Goal: Task Accomplishment & Management: Use online tool/utility

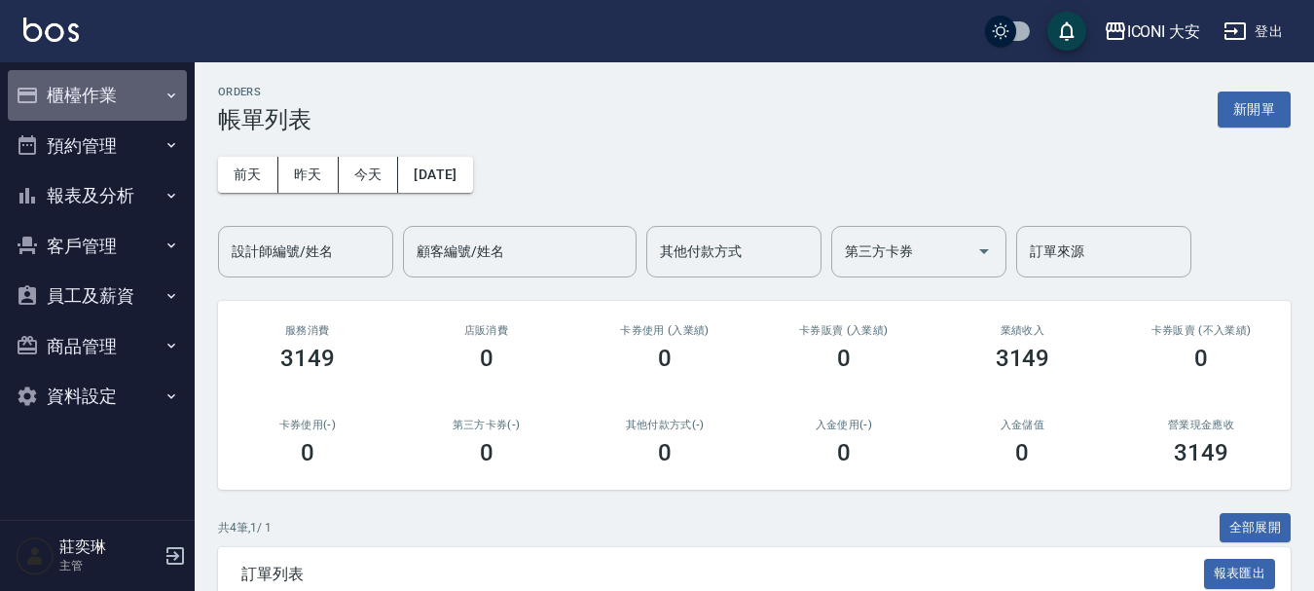
click at [110, 97] on button "櫃檯作業" at bounding box center [97, 95] width 179 height 51
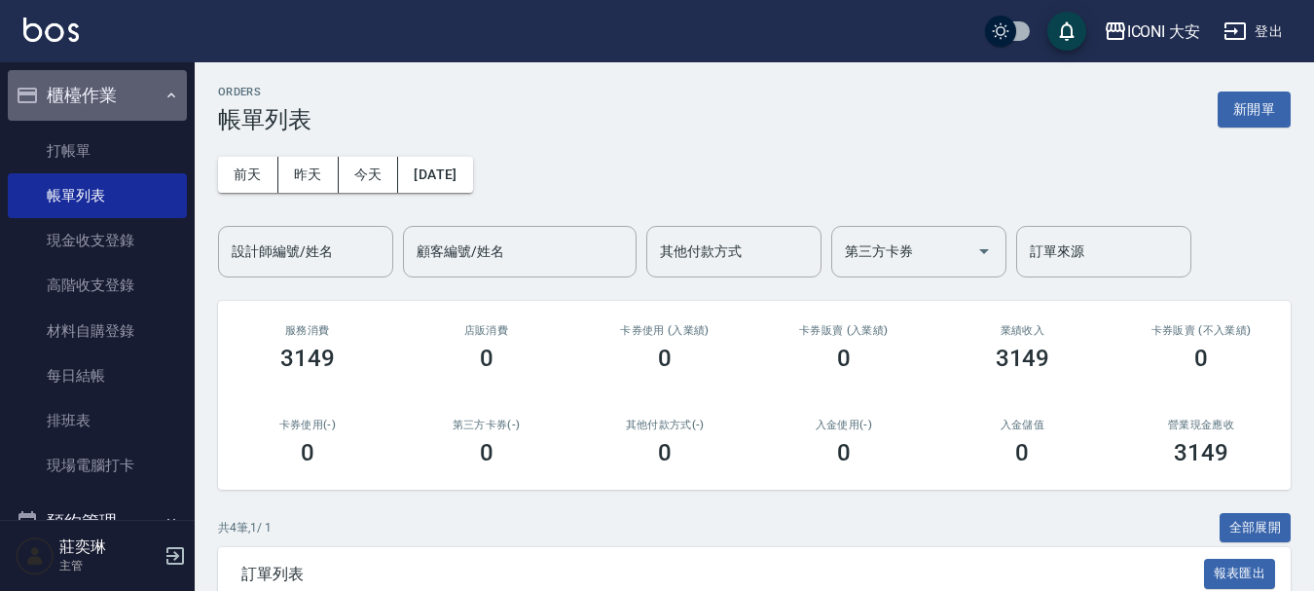
click at [105, 99] on button "櫃檯作業" at bounding box center [97, 95] width 179 height 51
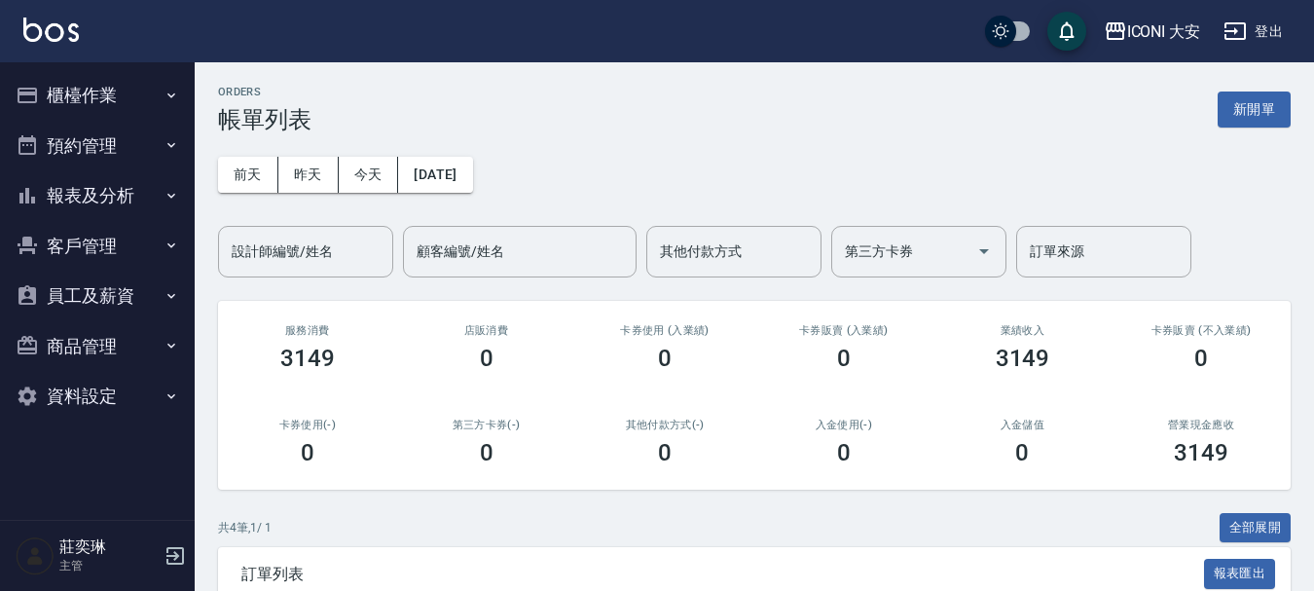
click at [93, 94] on button "櫃檯作業" at bounding box center [97, 95] width 179 height 51
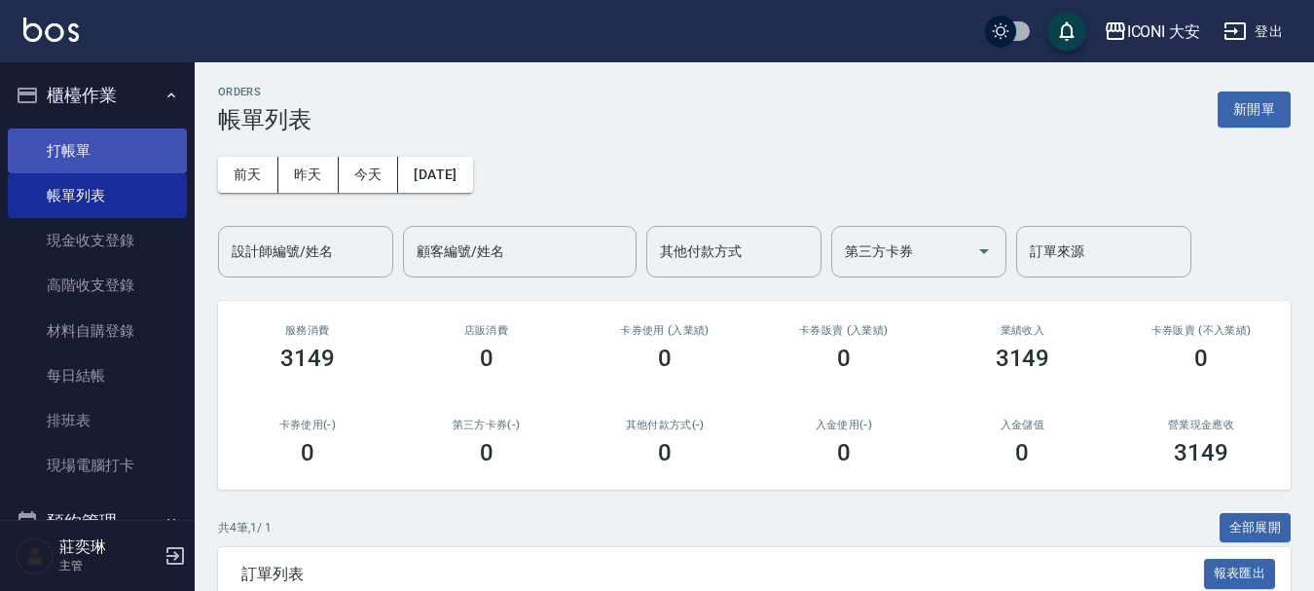
click at [122, 160] on link "打帳單" at bounding box center [97, 150] width 179 height 45
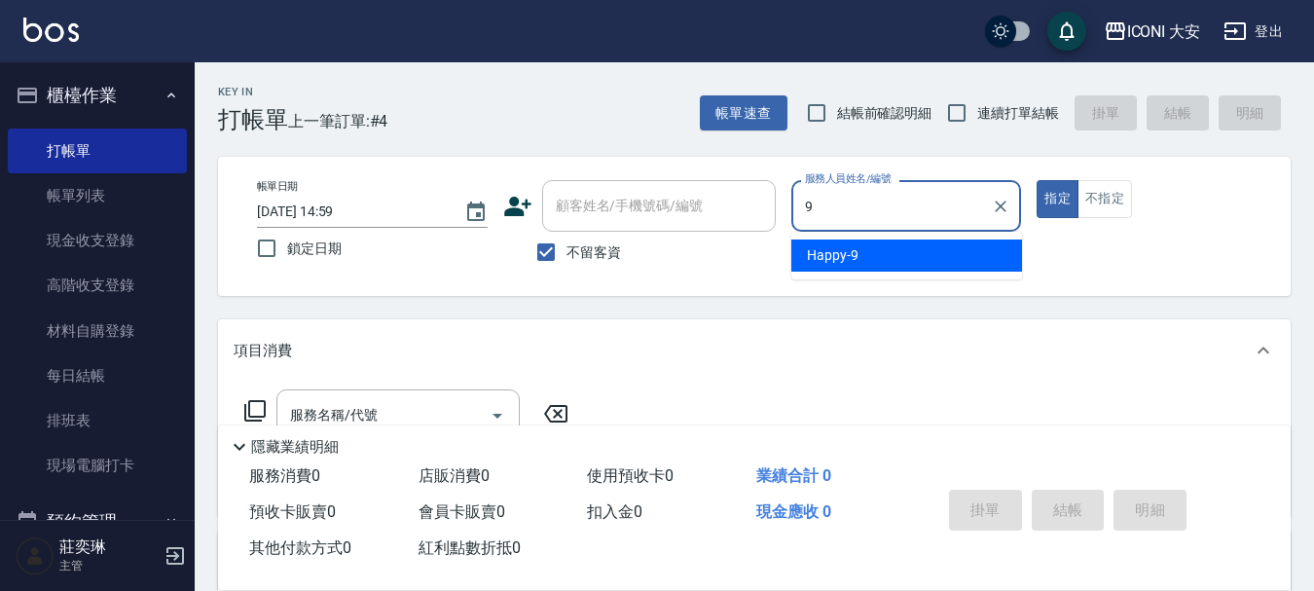
type input "9"
type button "true"
type input "Happy-9"
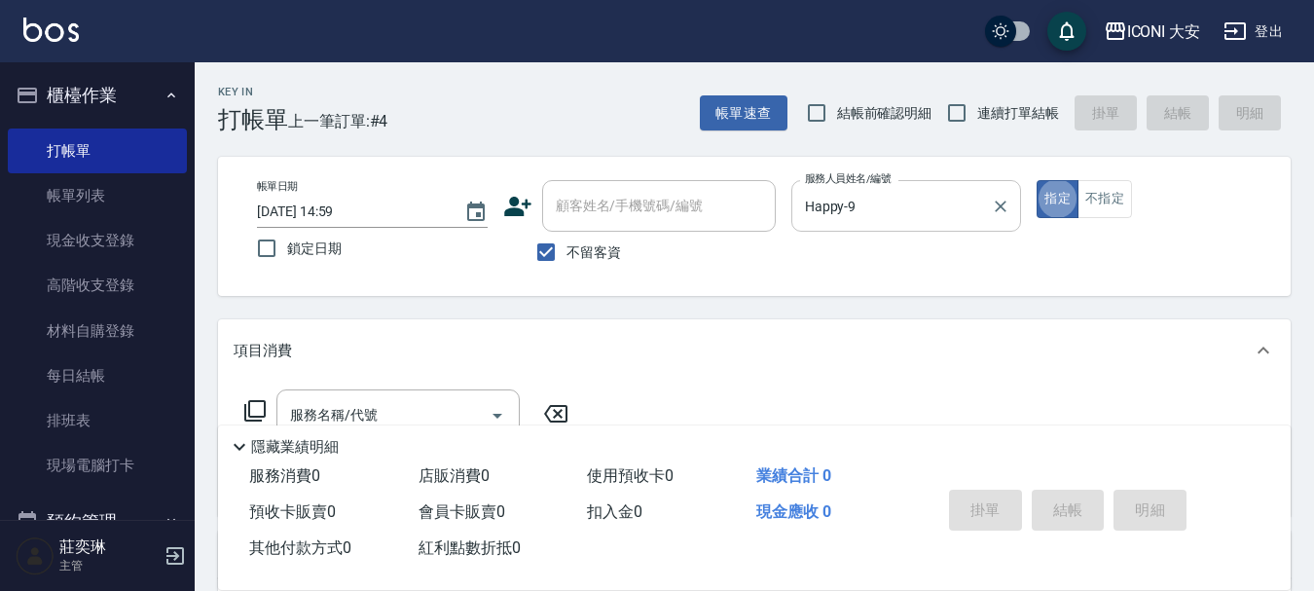
click at [935, 182] on div "Happy-9 服務人員姓名/編號" at bounding box center [906, 206] width 231 height 52
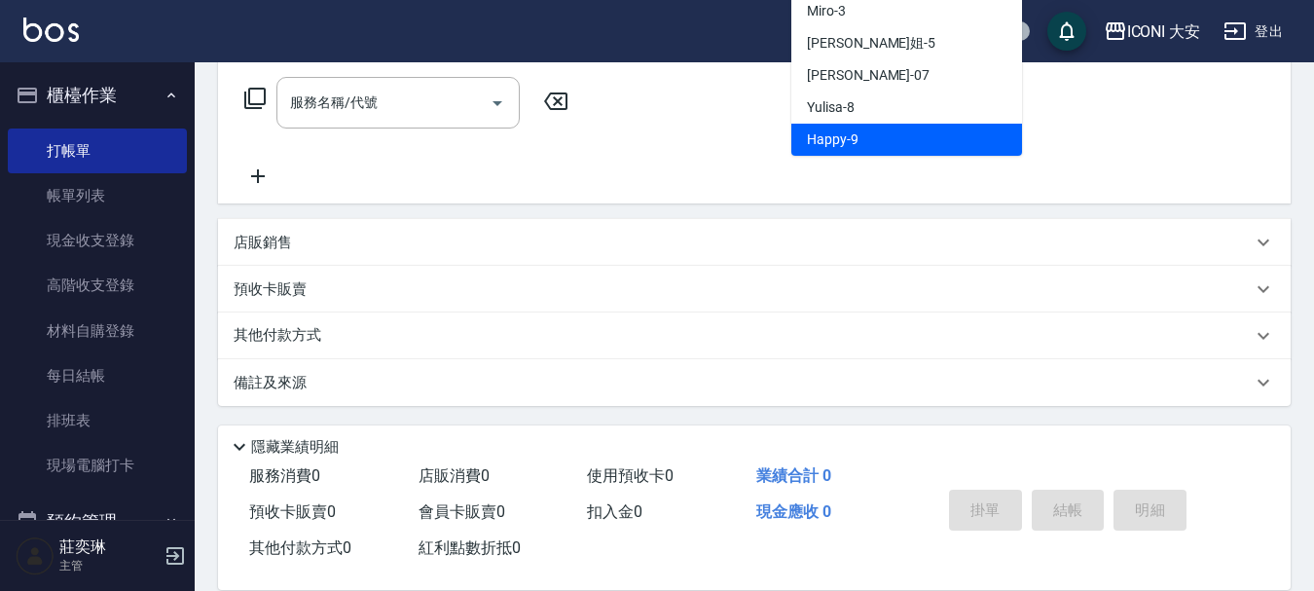
scroll to position [314, 0]
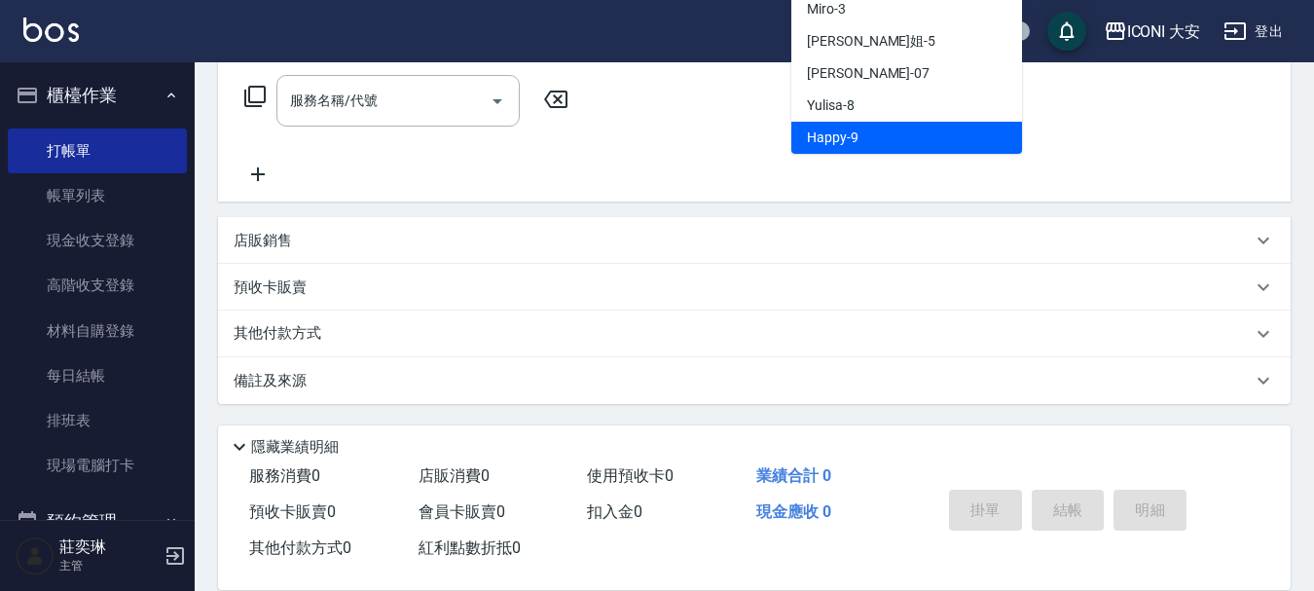
click at [850, 143] on span "Happy -9" at bounding box center [833, 137] width 52 height 20
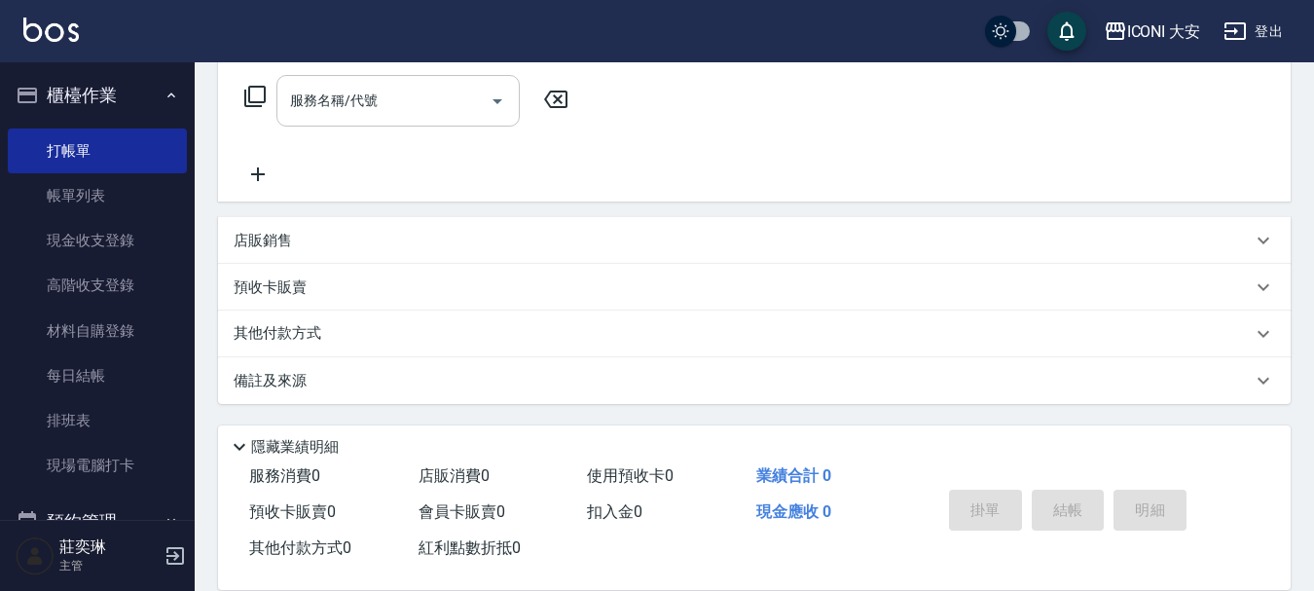
click at [371, 106] on div "服務名稱/代號 服務名稱/代號" at bounding box center [397, 101] width 243 height 52
click at [385, 100] on input "服務名稱/代號" at bounding box center [383, 101] width 197 height 34
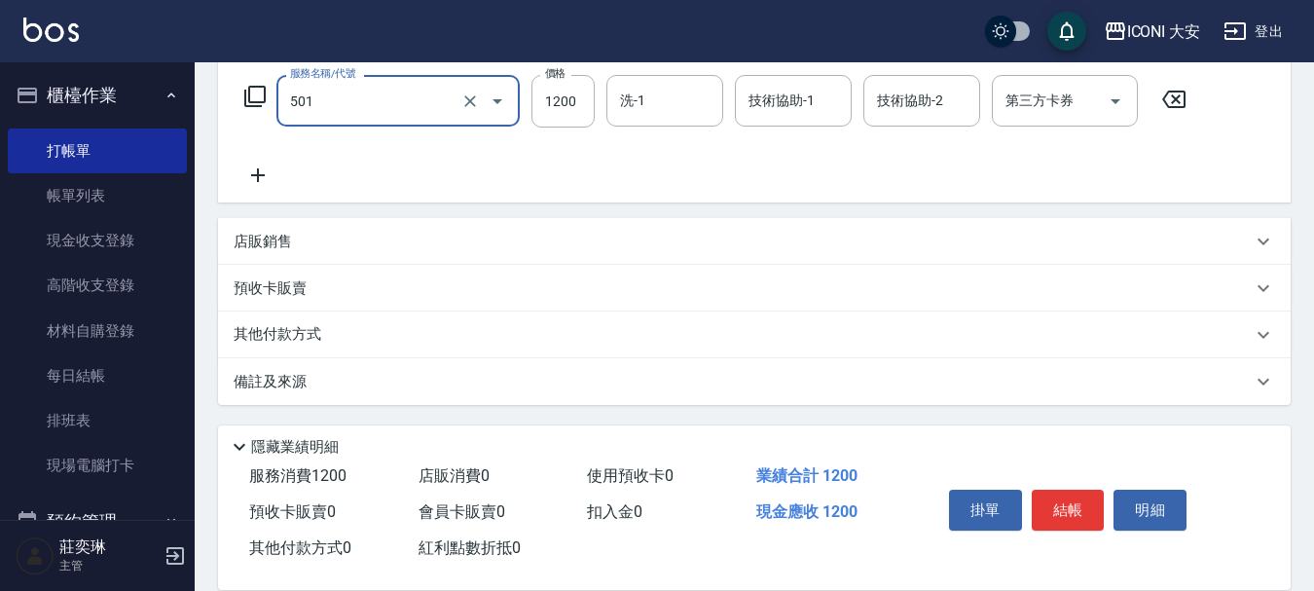
type input "染髮(501)"
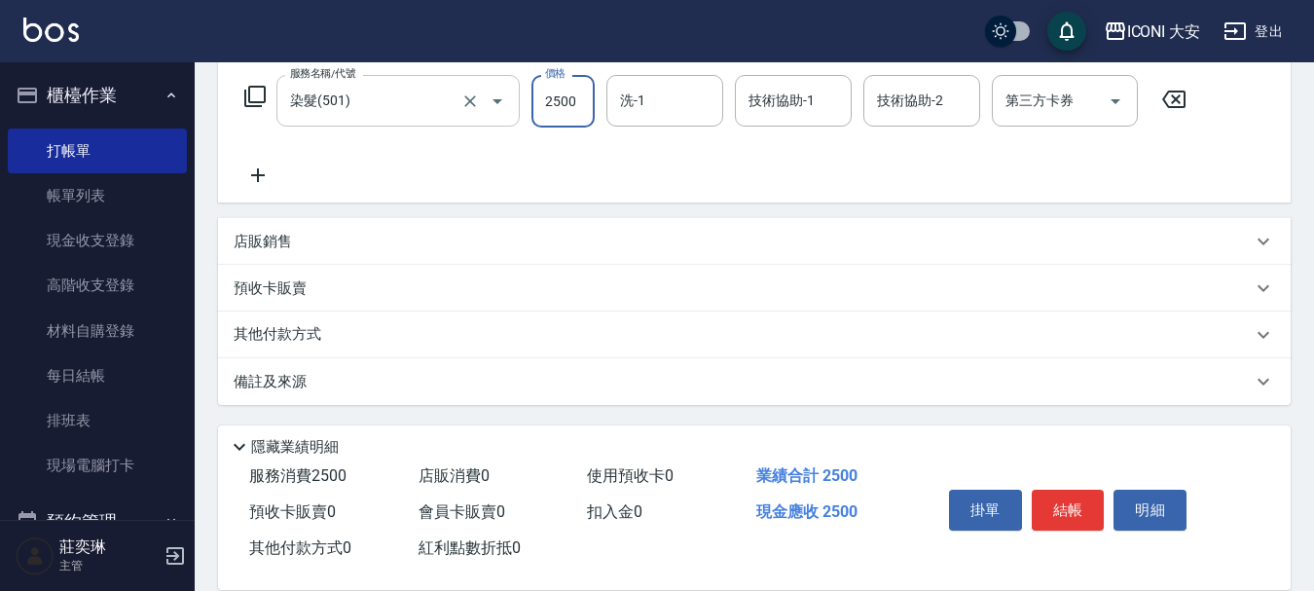
type input "2500"
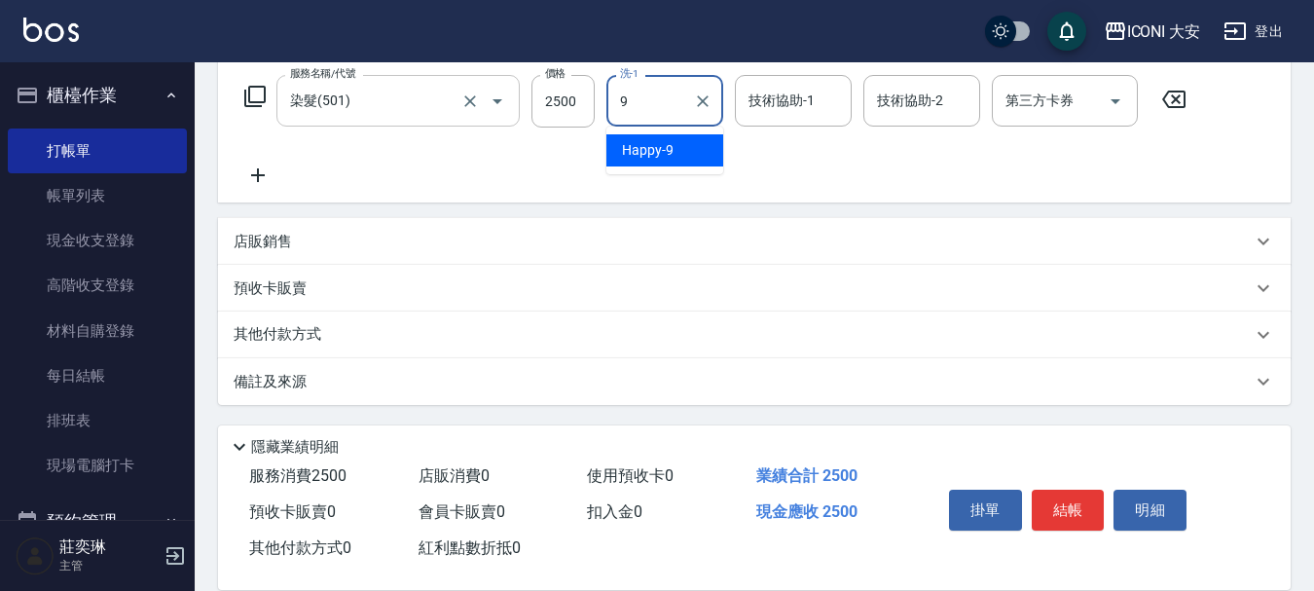
type input "Happy-9"
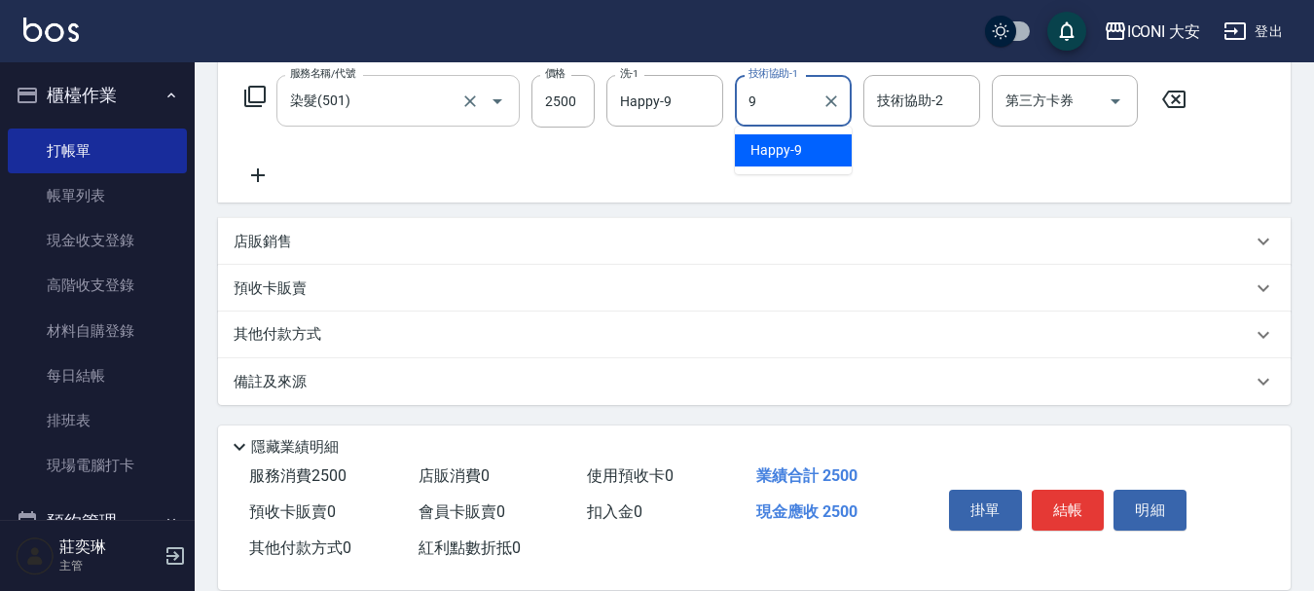
type input "Happy-9"
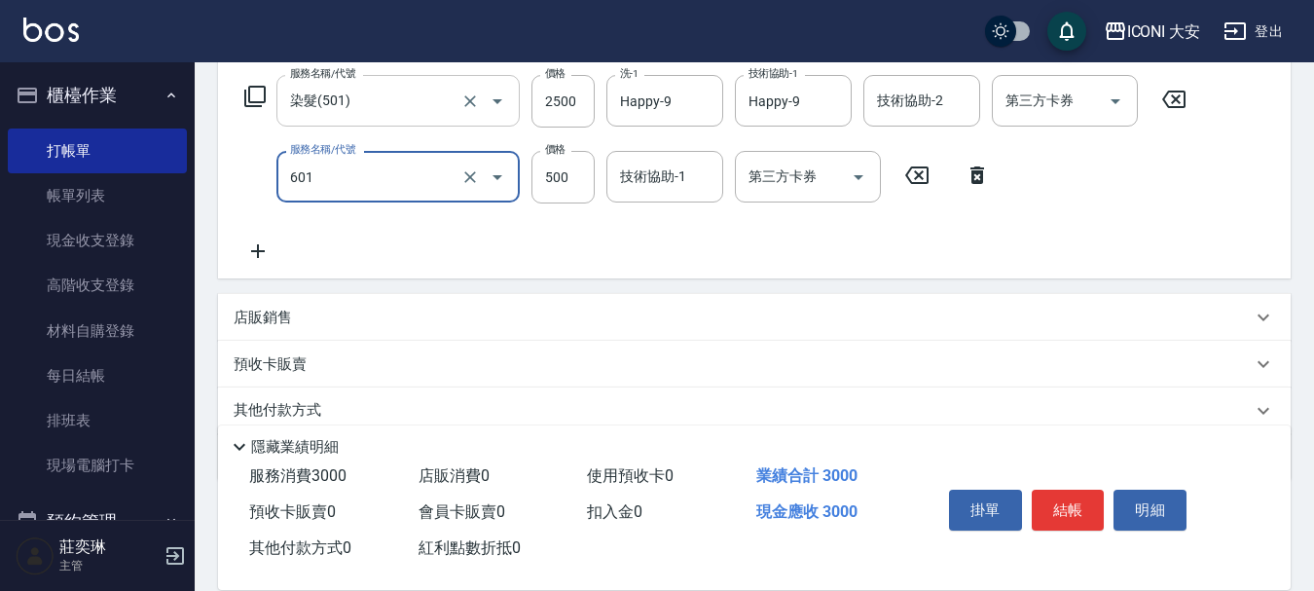
type input "護髮(自備)(601)"
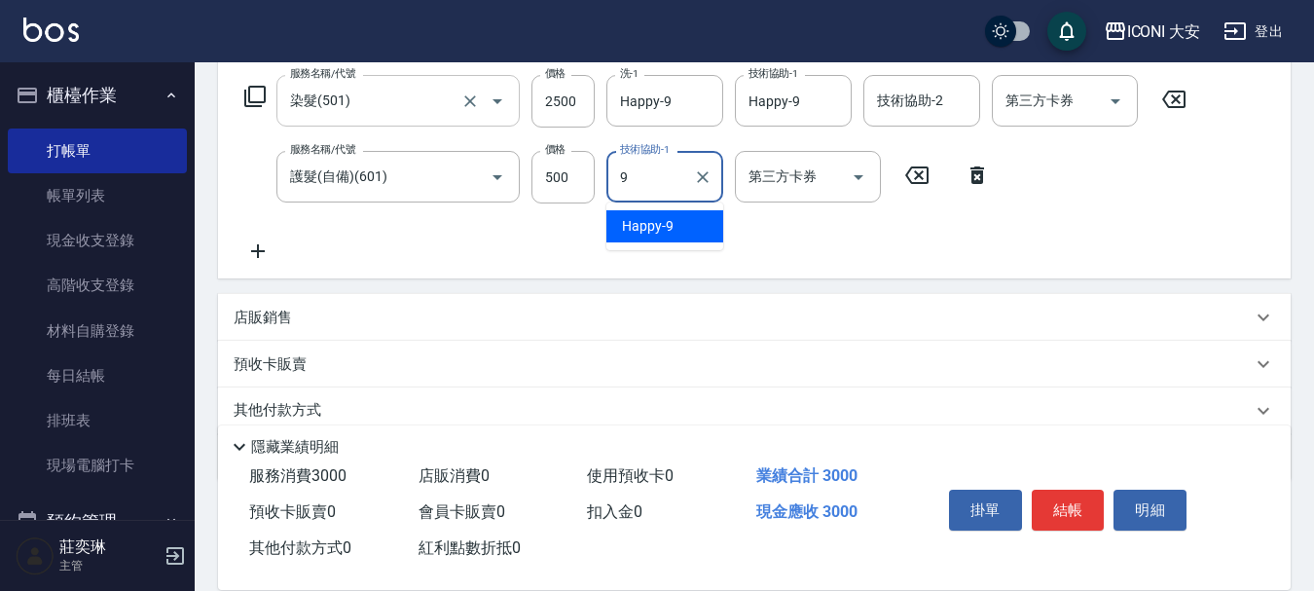
type input "Happy-9"
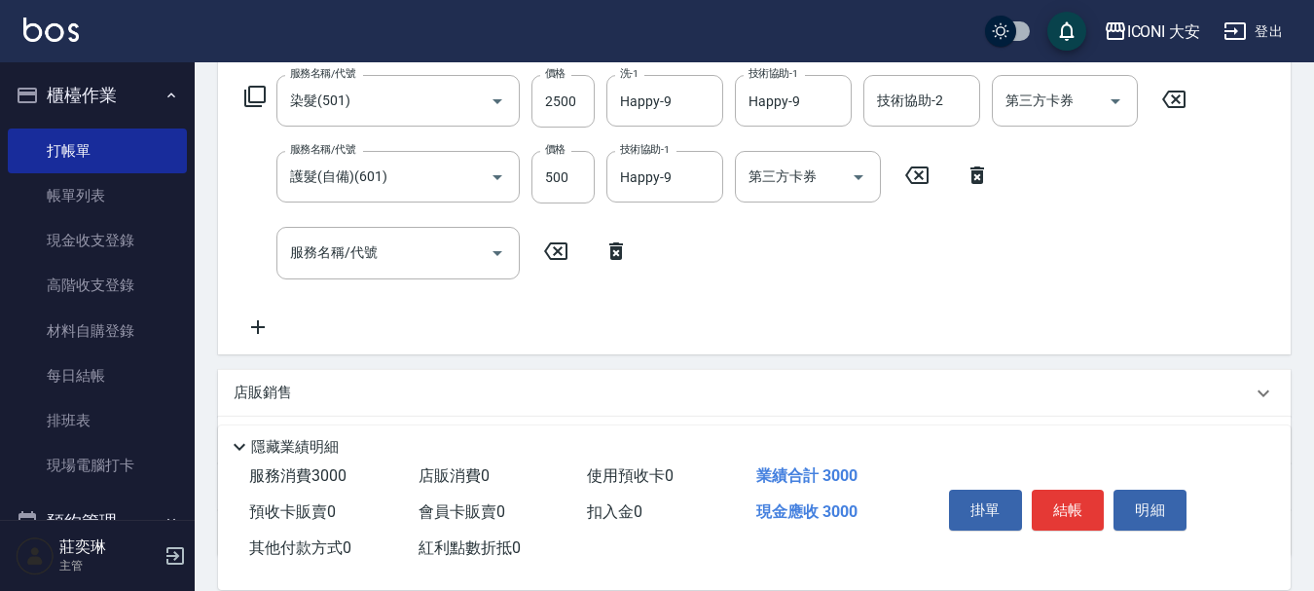
click at [278, 384] on p "店販銷售" at bounding box center [263, 392] width 58 height 20
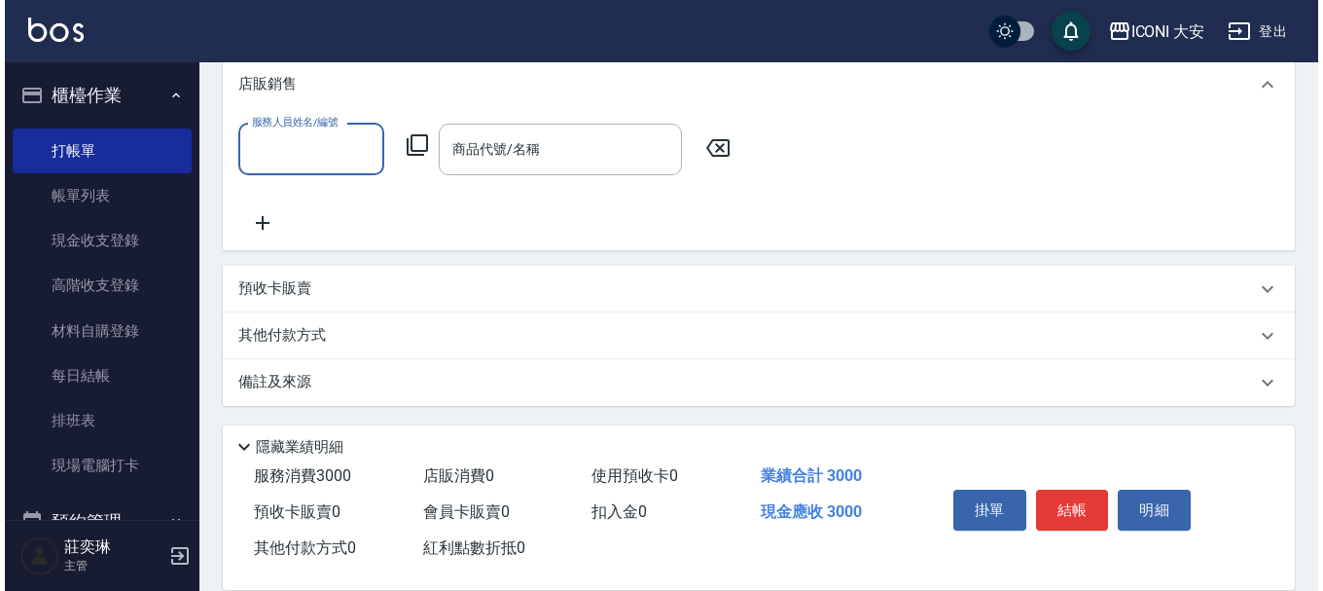
scroll to position [633, 0]
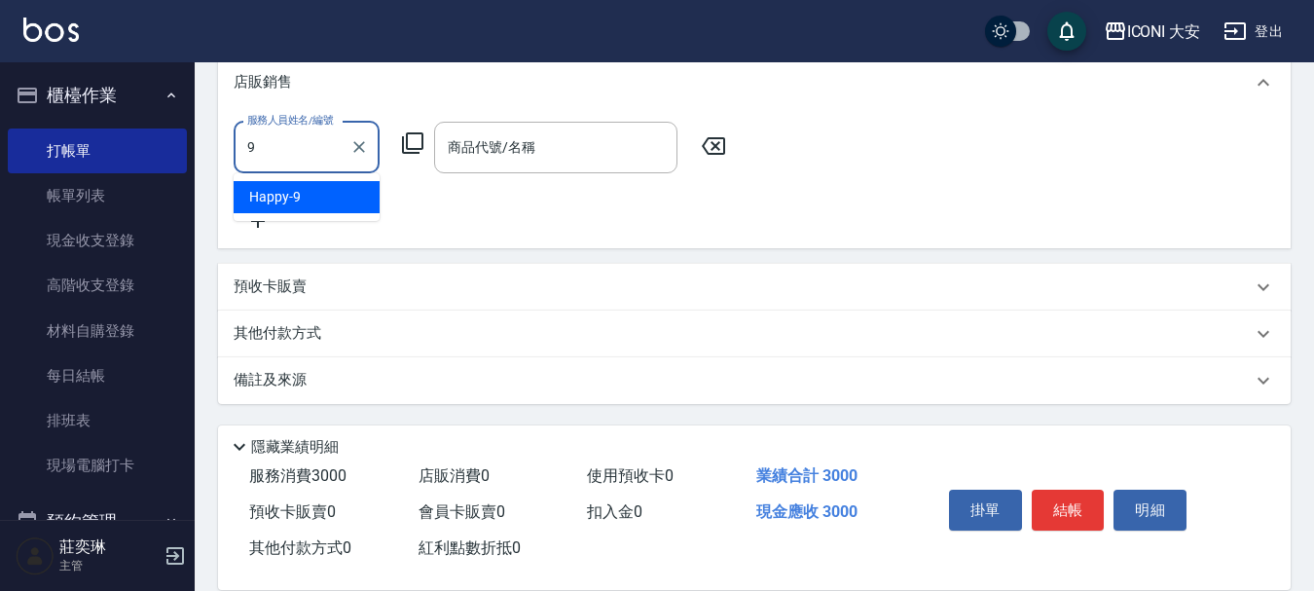
type input "Happy-9"
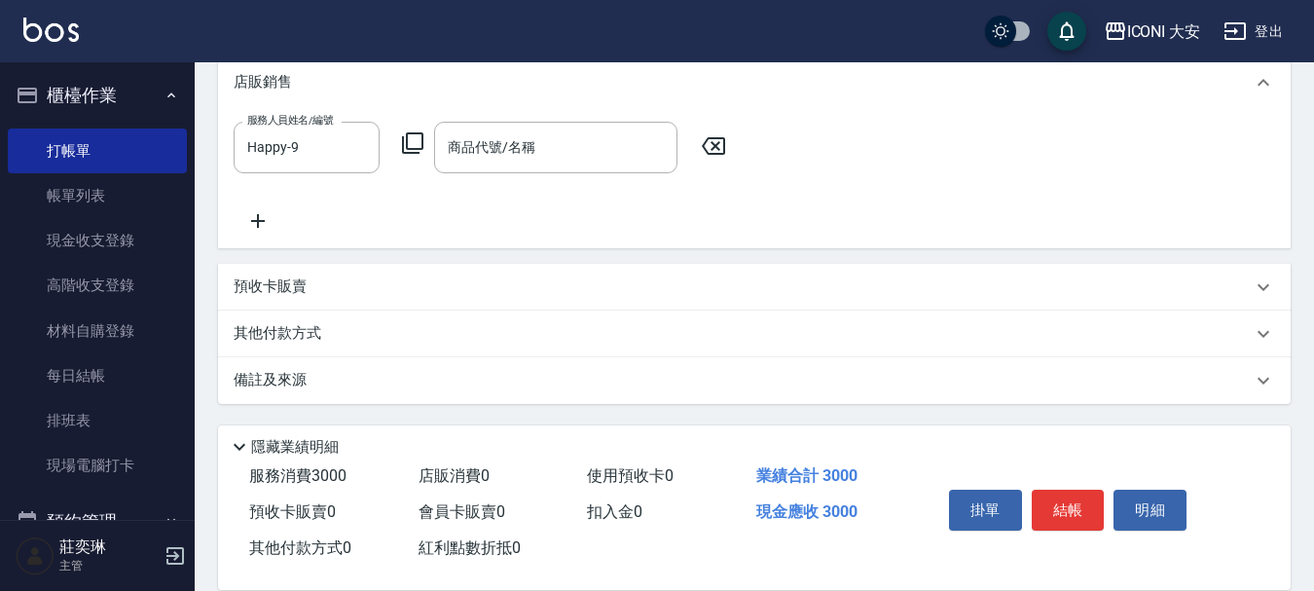
click at [417, 141] on icon at bounding box center [412, 142] width 23 height 23
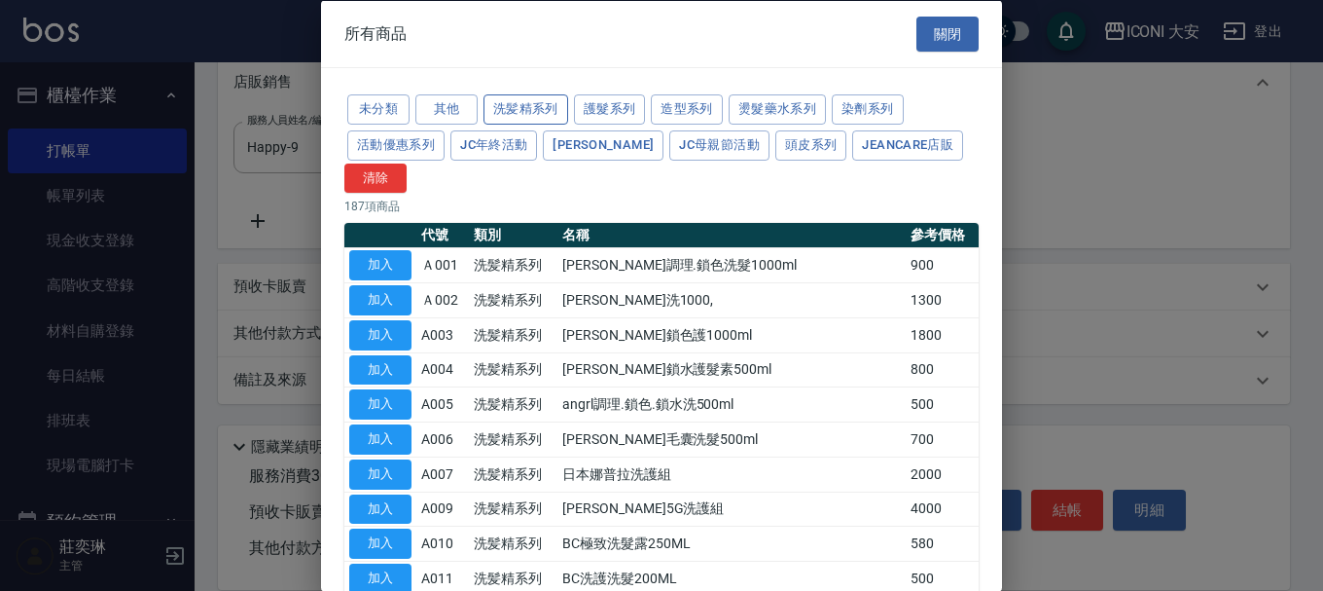
click at [530, 100] on button "洗髪精系列" at bounding box center [526, 109] width 85 height 30
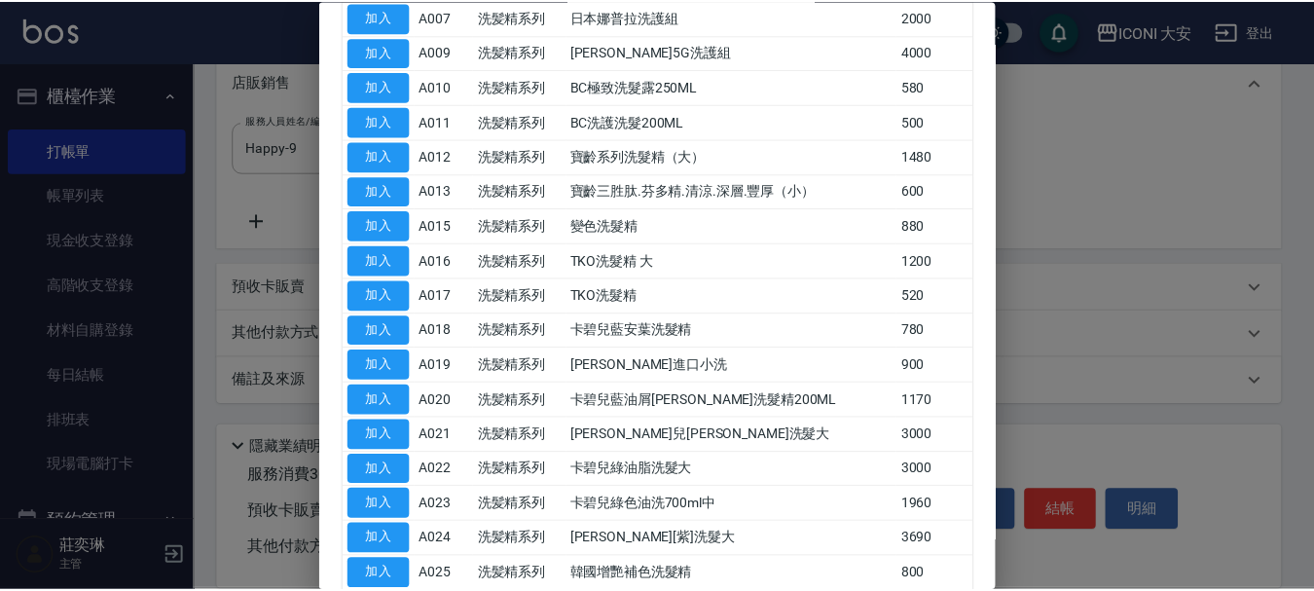
scroll to position [487, 0]
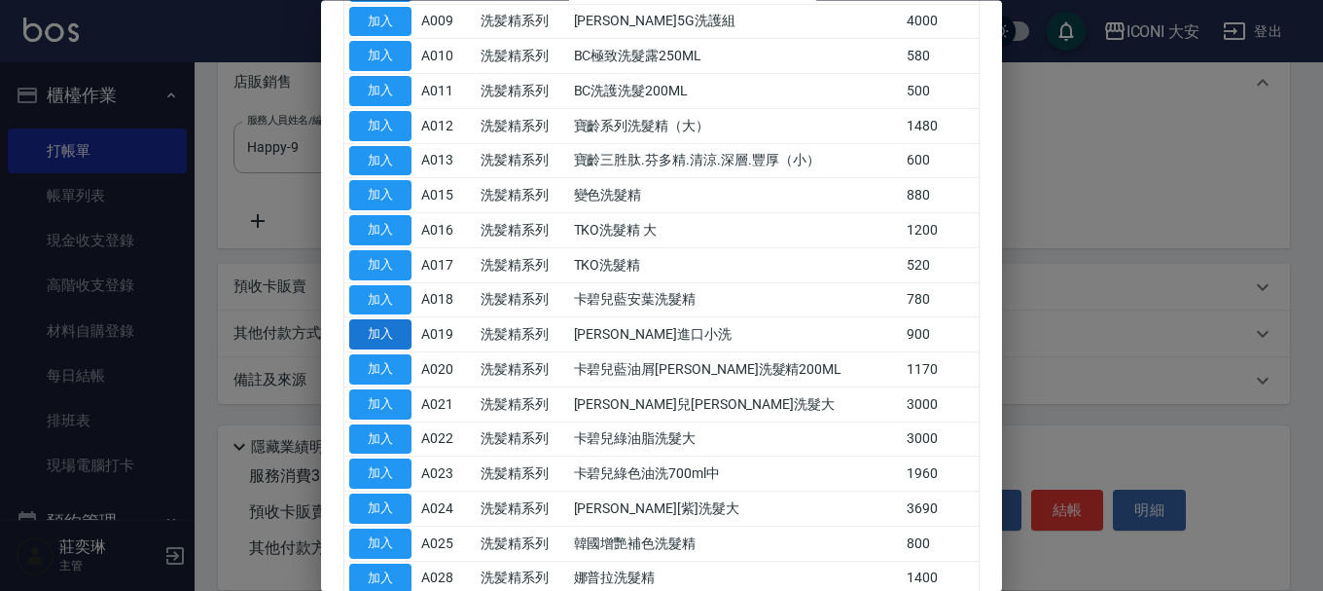
click at [376, 333] on button "加入" at bounding box center [380, 335] width 62 height 30
type input "[PERSON_NAME]進口小洗"
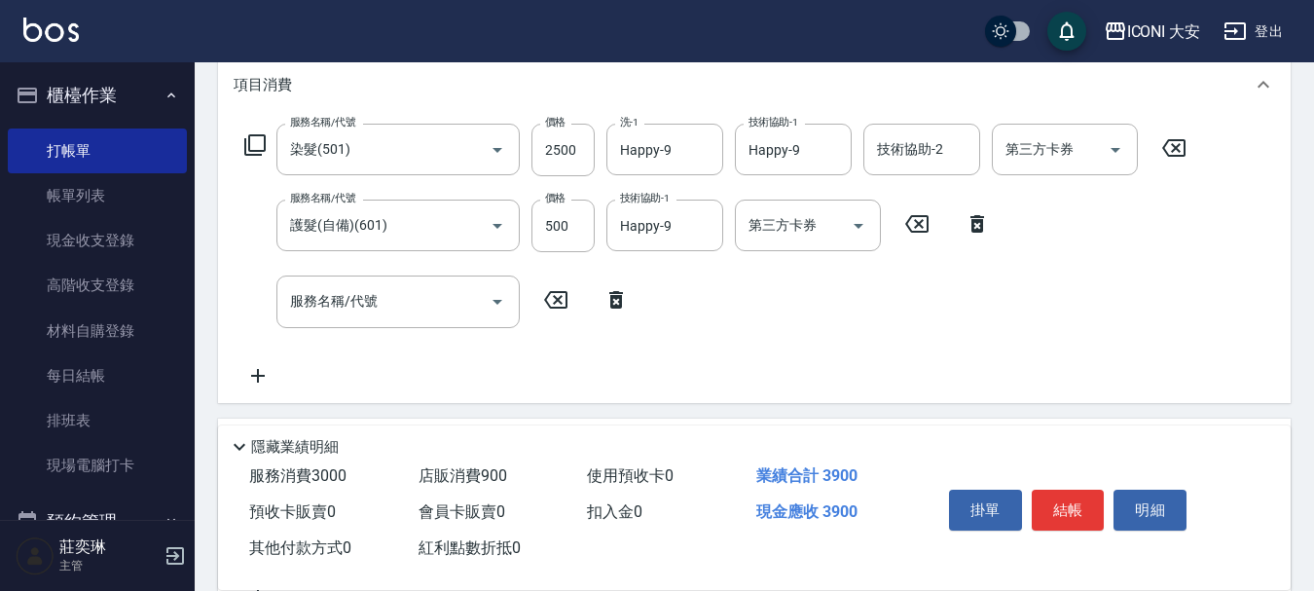
scroll to position [243, 0]
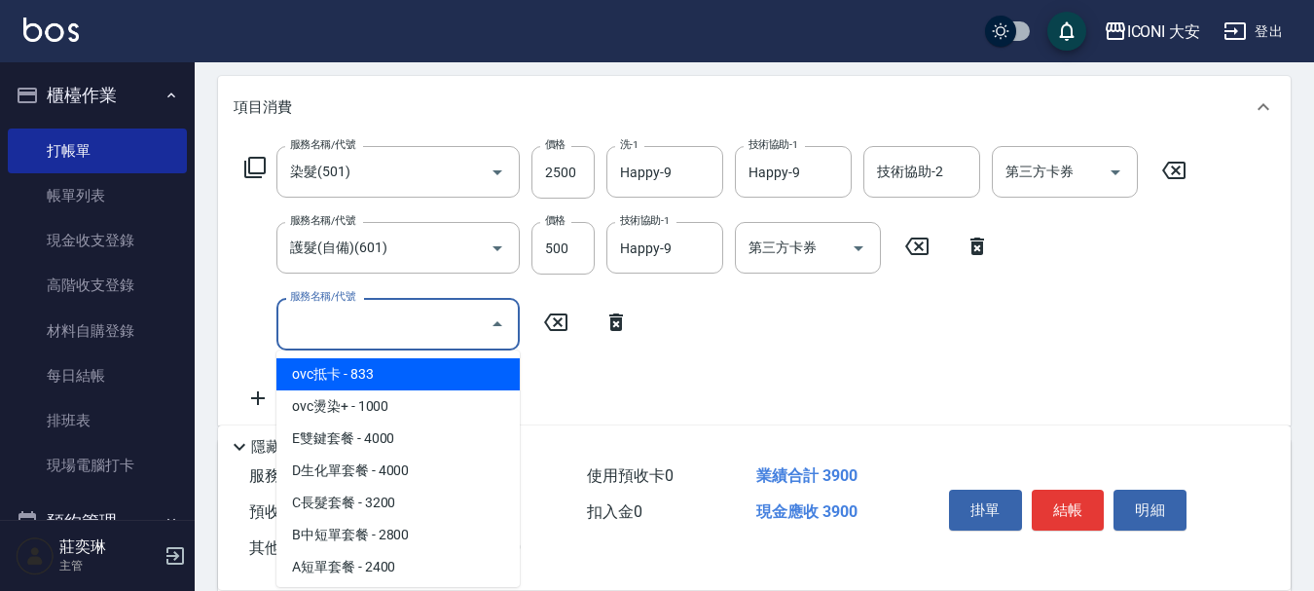
click at [404, 318] on input "服務名稱/代號" at bounding box center [383, 324] width 197 height 34
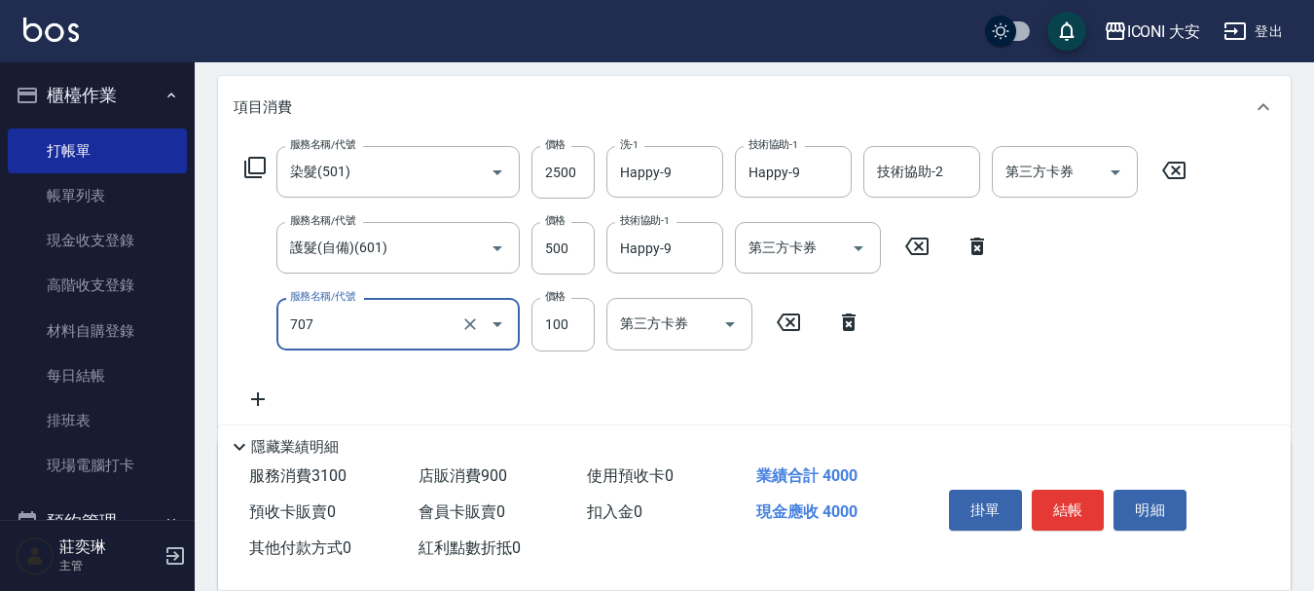
type input "瞬間護髮(707)"
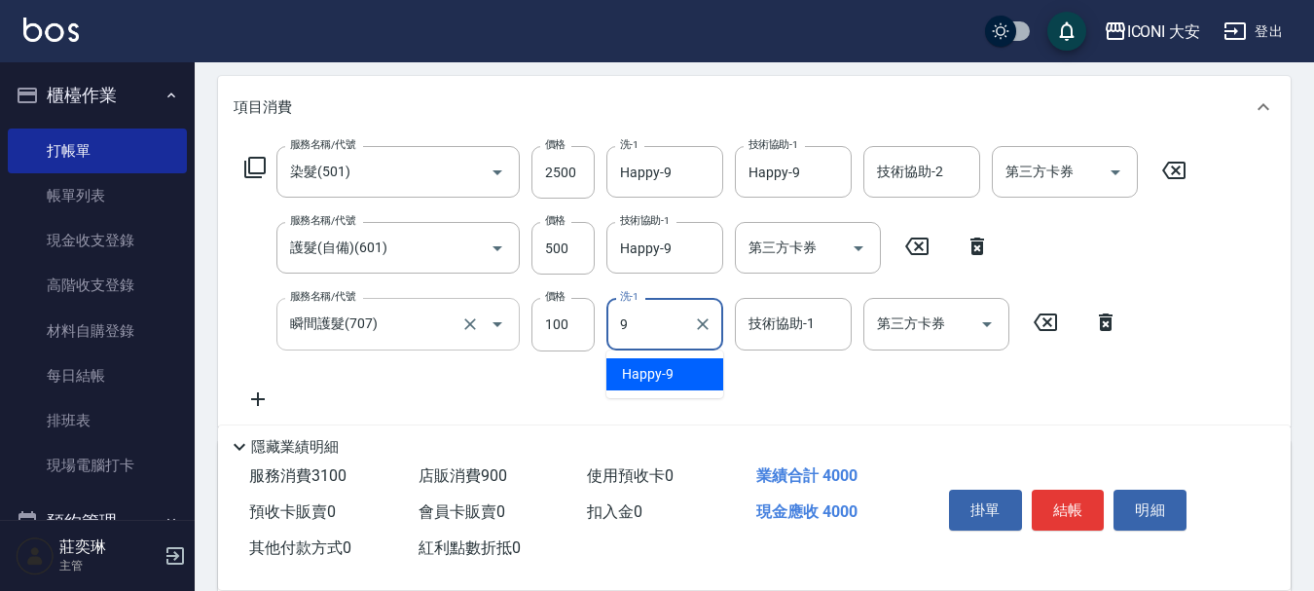
type input "Happy-9"
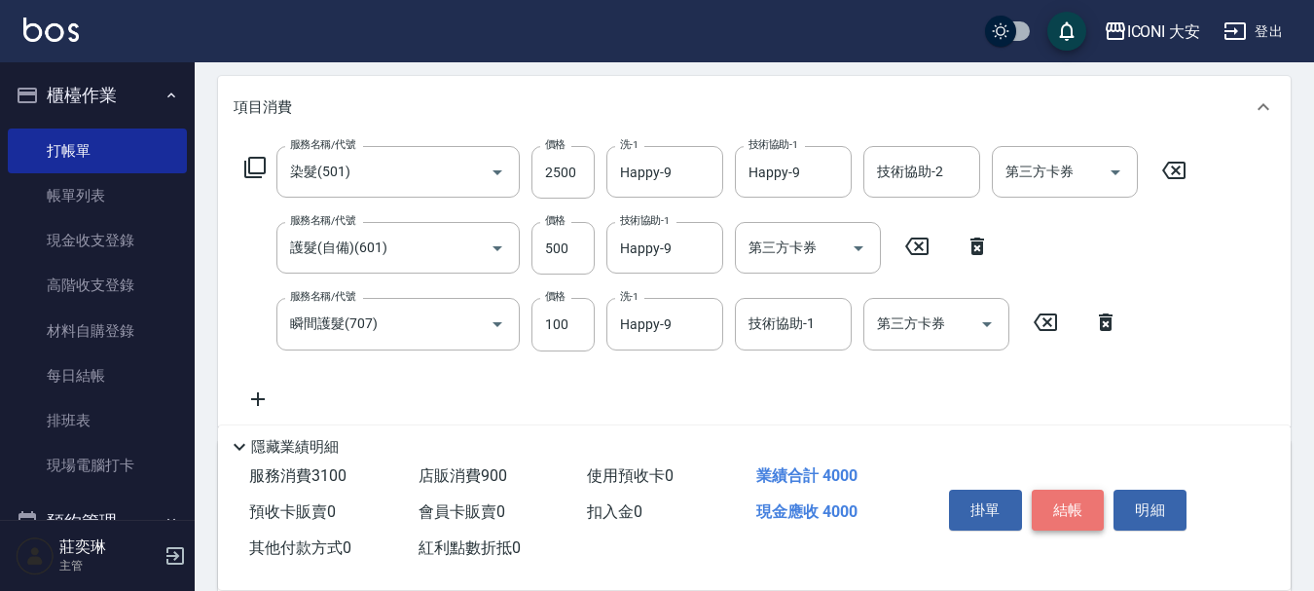
click at [1073, 505] on button "結帳" at bounding box center [1067, 509] width 73 height 41
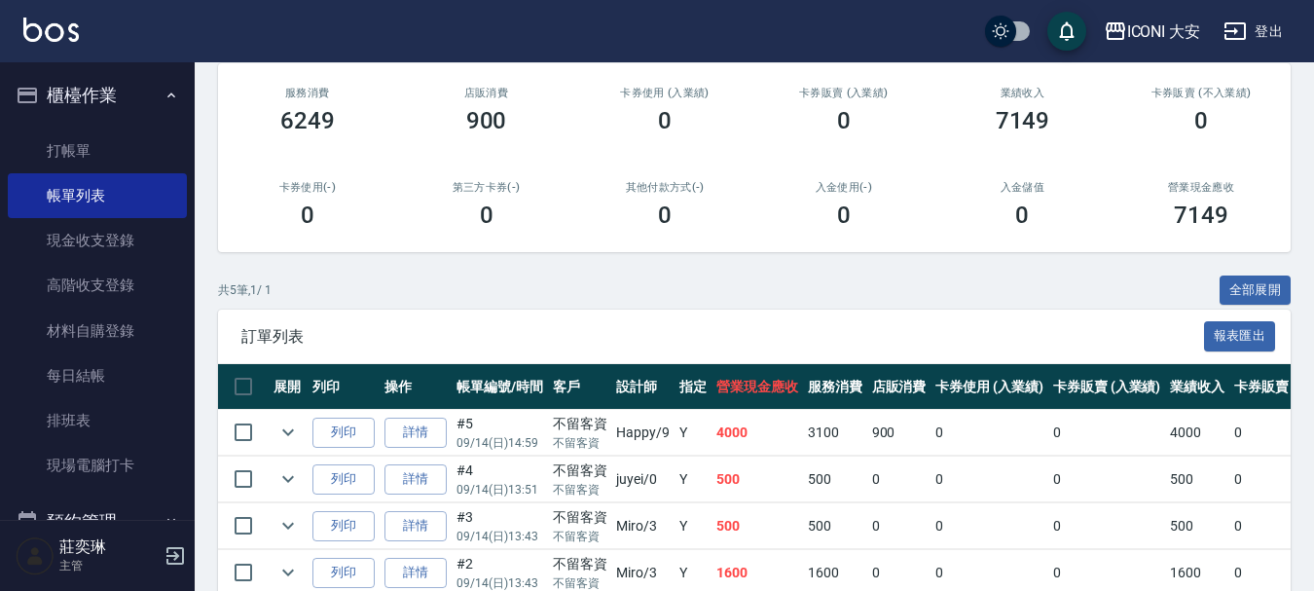
scroll to position [89, 0]
